Goal: Task Accomplishment & Management: Manage account settings

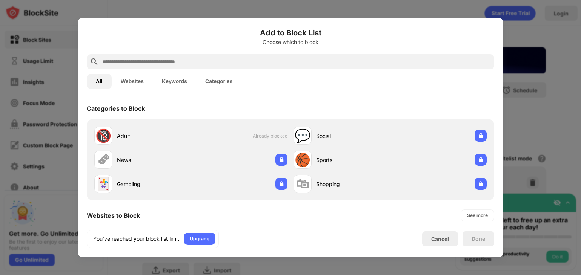
click at [448, 242] on div "Cancel" at bounding box center [440, 239] width 36 height 15
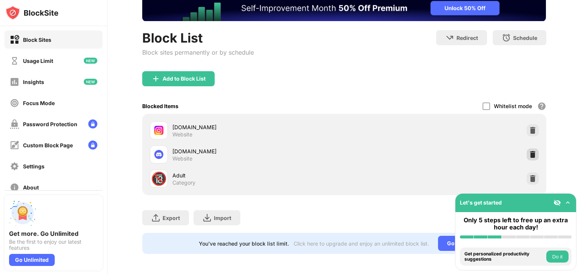
click at [529, 151] on img at bounding box center [533, 155] width 8 height 8
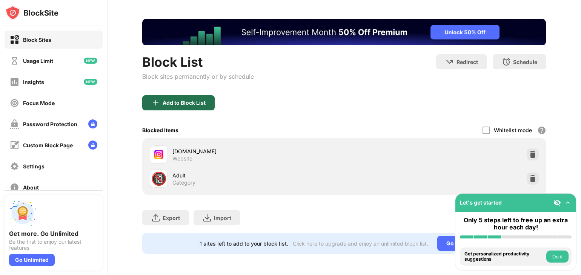
click at [206, 95] on div "Add to Block List" at bounding box center [178, 102] width 72 height 15
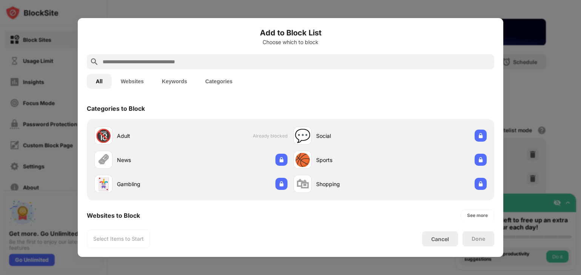
click at [259, 61] on input "text" at bounding box center [296, 61] width 389 height 9
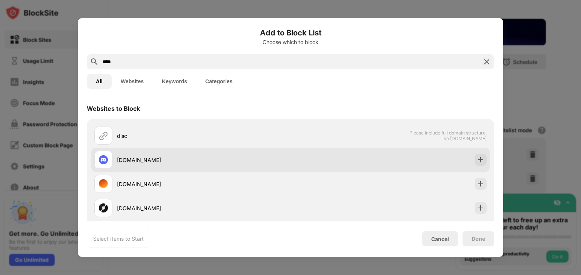
type input "****"
click at [197, 158] on div "discord.com" at bounding box center [204, 160] width 174 height 8
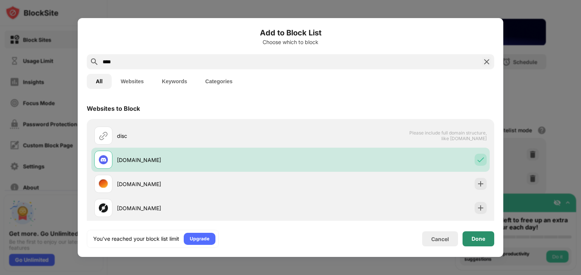
click at [476, 238] on div "Done" at bounding box center [479, 239] width 14 height 6
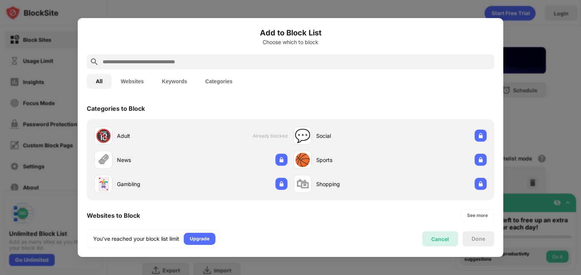
click at [426, 240] on div "Cancel" at bounding box center [440, 239] width 36 height 15
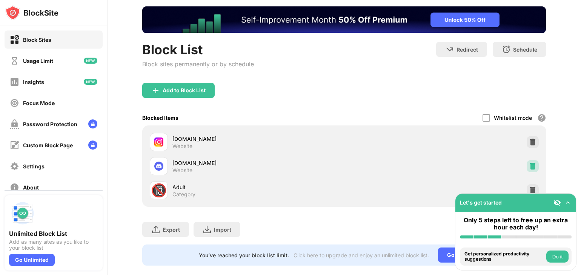
click at [529, 166] on img at bounding box center [533, 167] width 8 height 8
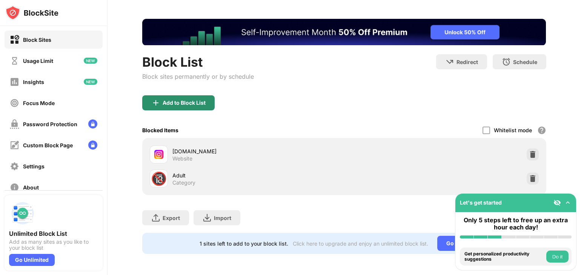
click at [169, 100] on div "Add to Block List" at bounding box center [184, 103] width 43 height 6
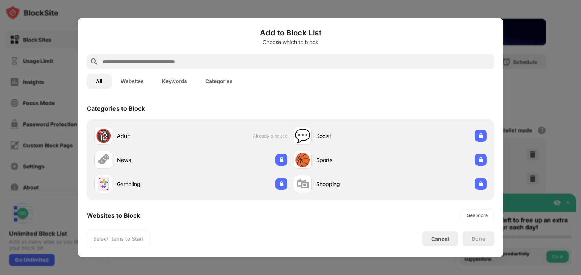
click at [263, 63] on input "text" at bounding box center [296, 61] width 389 height 9
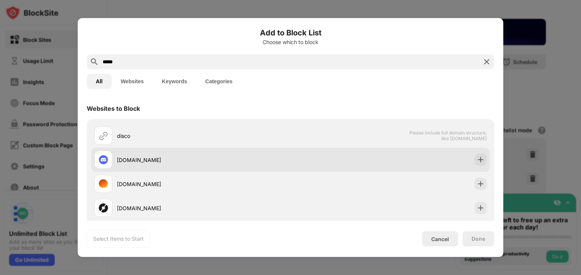
type input "*****"
click at [198, 157] on div "discord.com" at bounding box center [204, 160] width 174 height 8
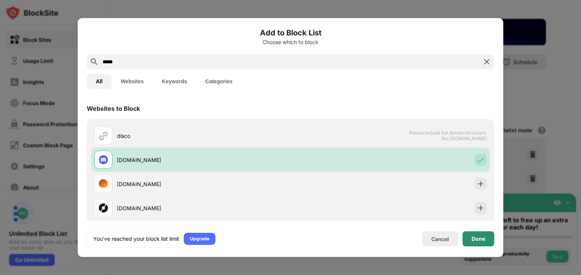
click at [489, 238] on div "Done" at bounding box center [479, 239] width 32 height 15
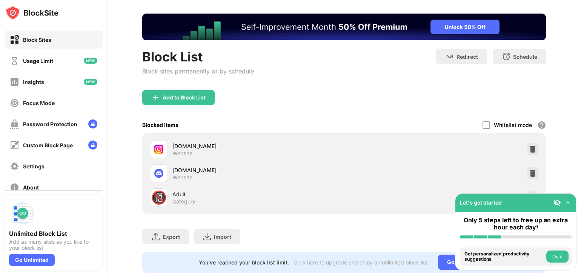
scroll to position [41, 0]
